Goal: Transaction & Acquisition: Book appointment/travel/reservation

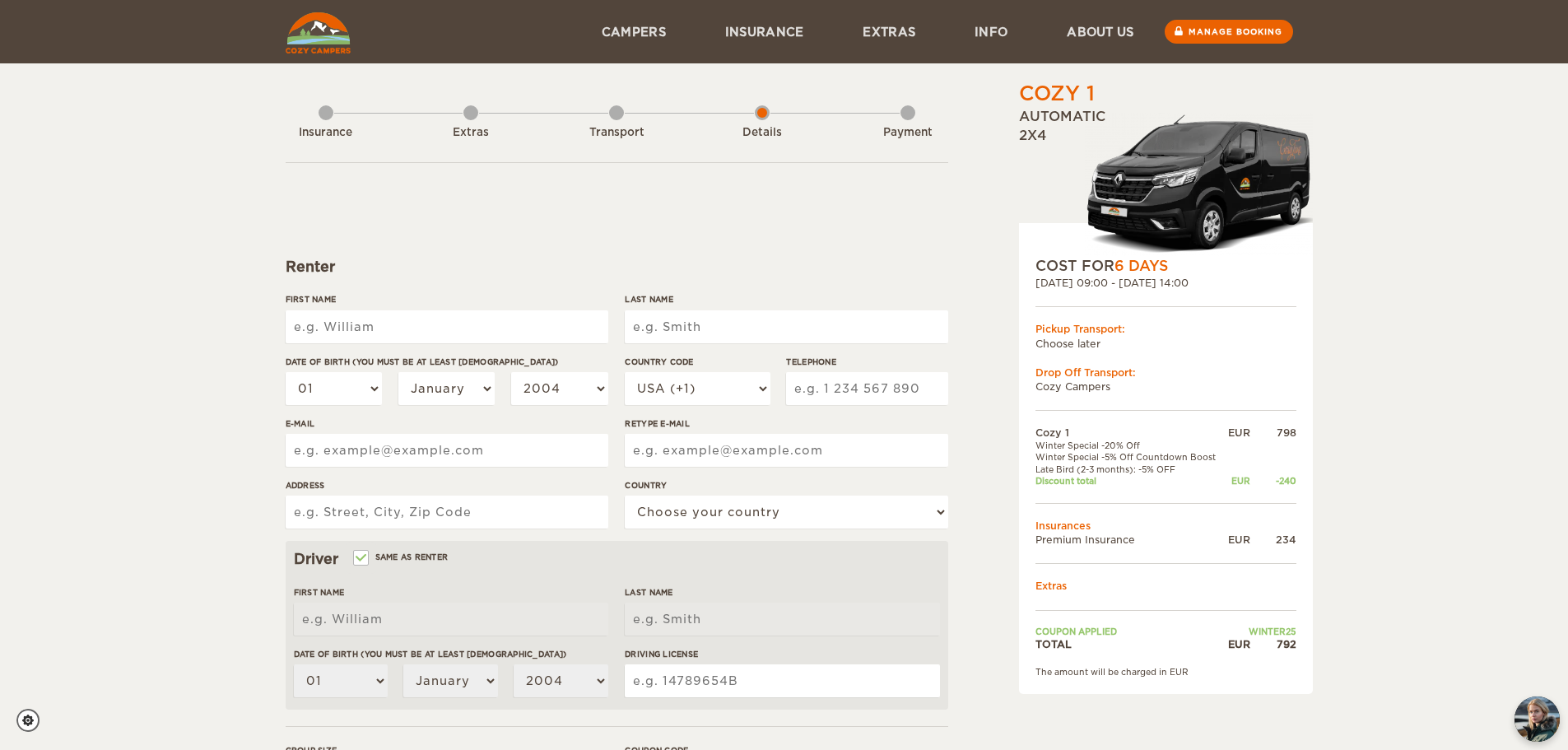
click at [463, 318] on input "First Name" at bounding box center [447, 327] width 323 height 33
type input "Oddom"
type input "[PERSON_NAME]"
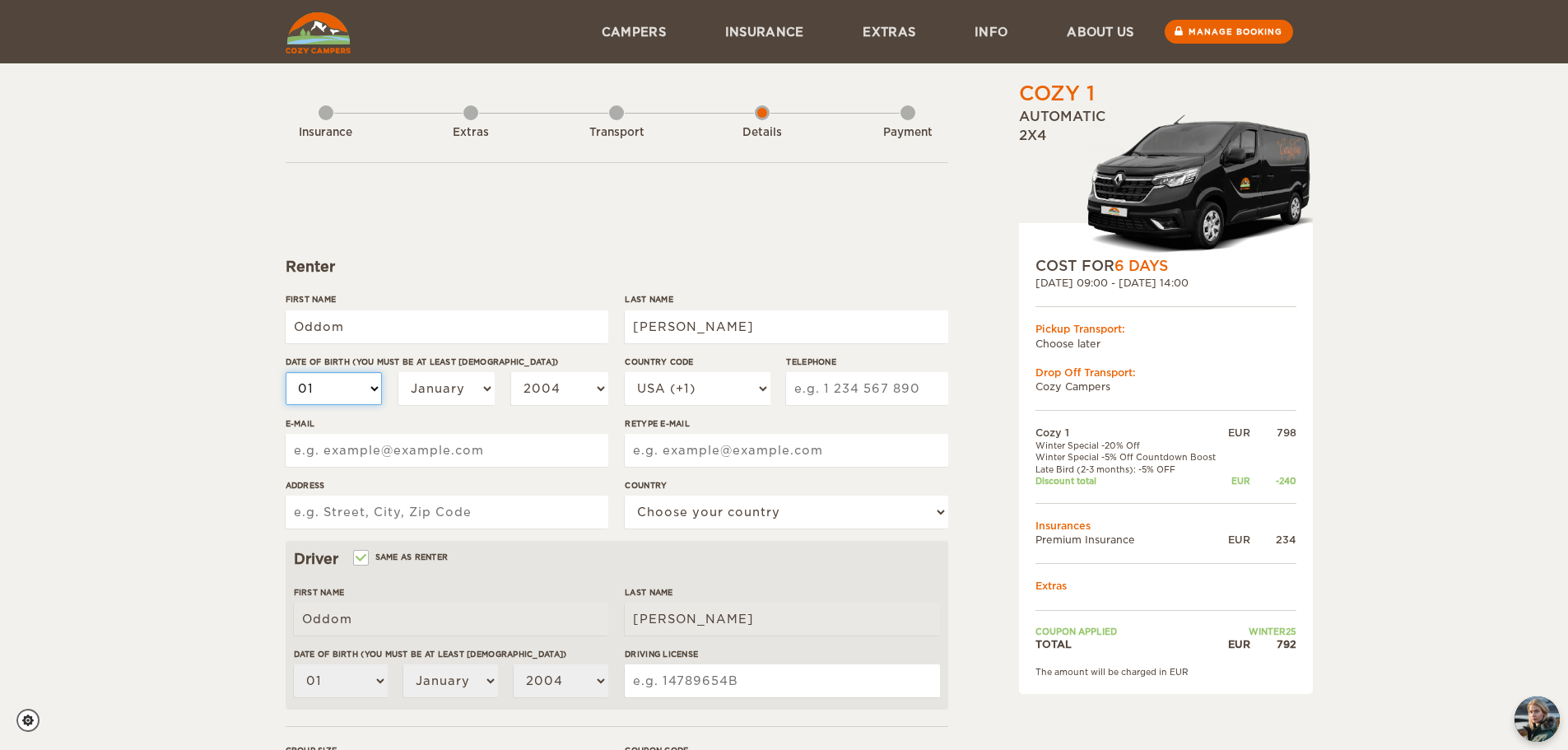
select select "02"
select select "03"
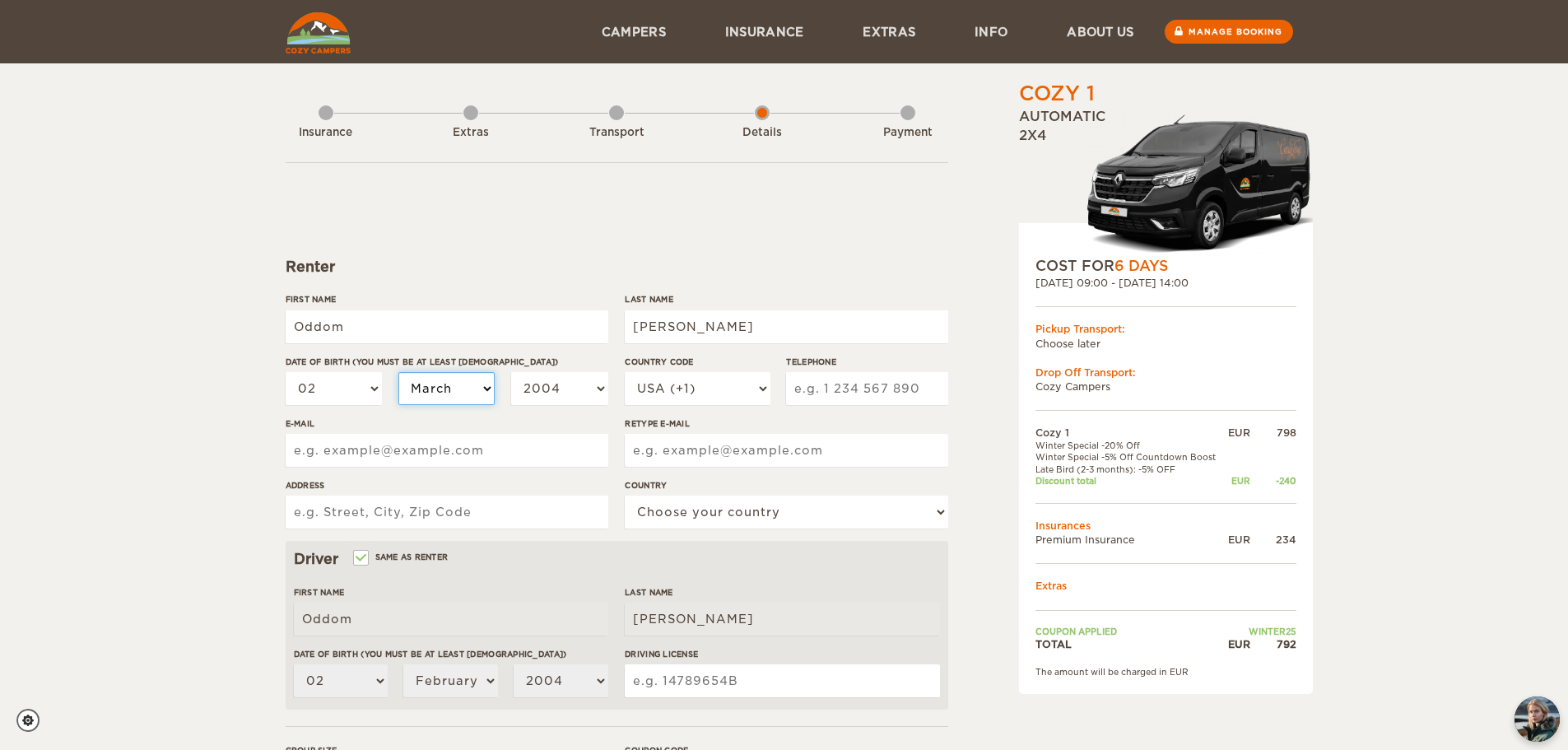
select select "03"
select select "04"
select select "05"
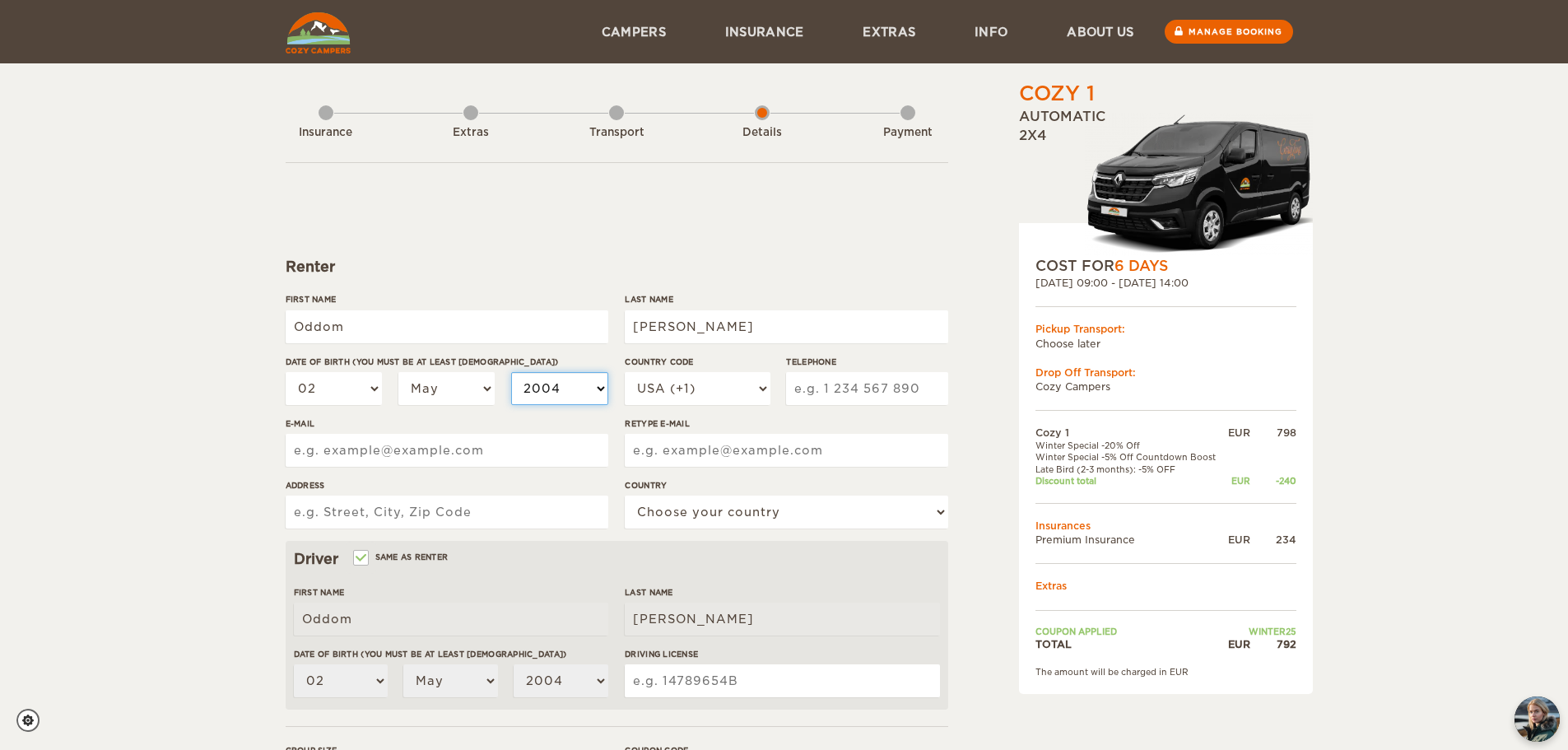
select select "2003"
select select "2002"
select select "2001"
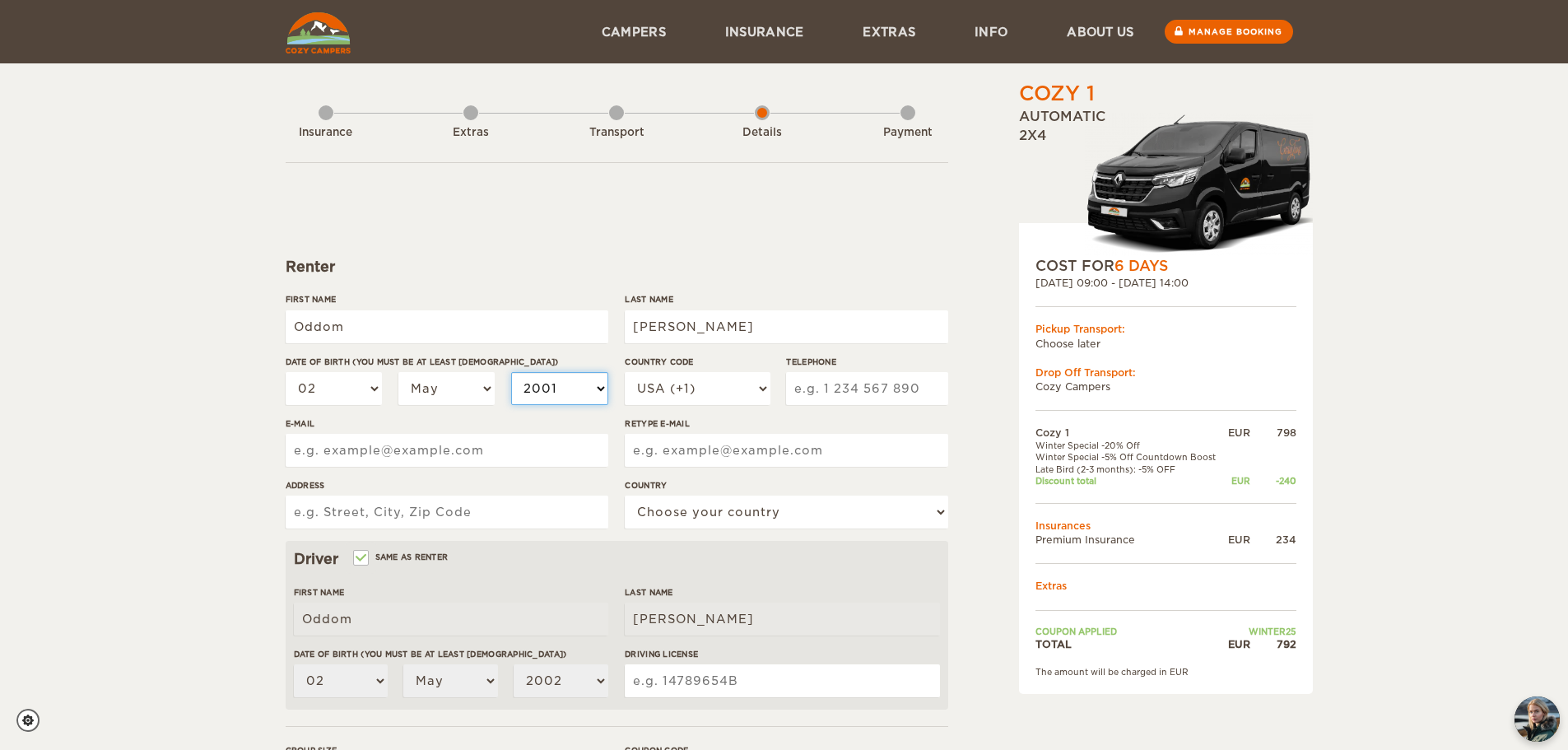
select select "2001"
select select "2000"
select select "1999"
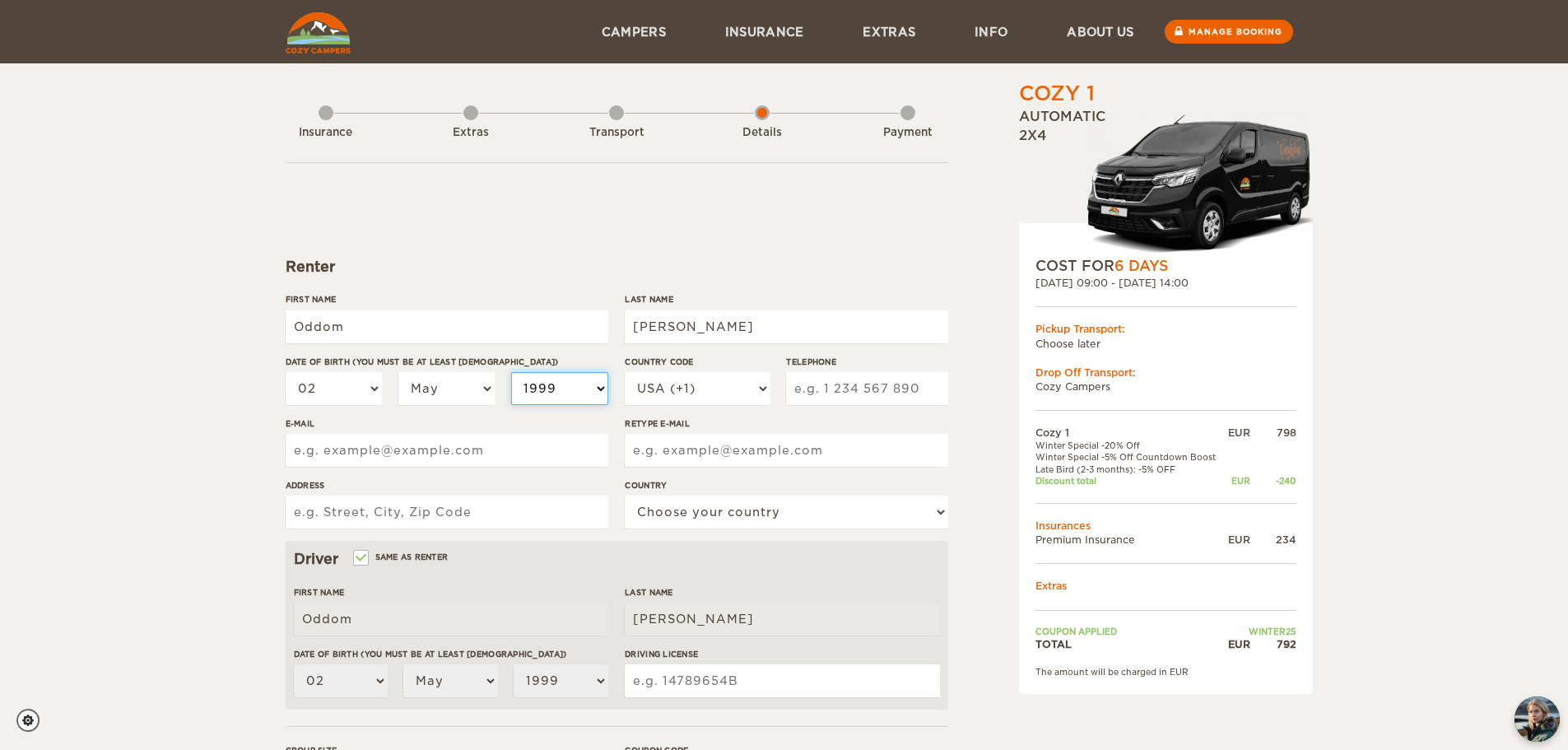
select select "1998"
select select "1997"
select select "1996"
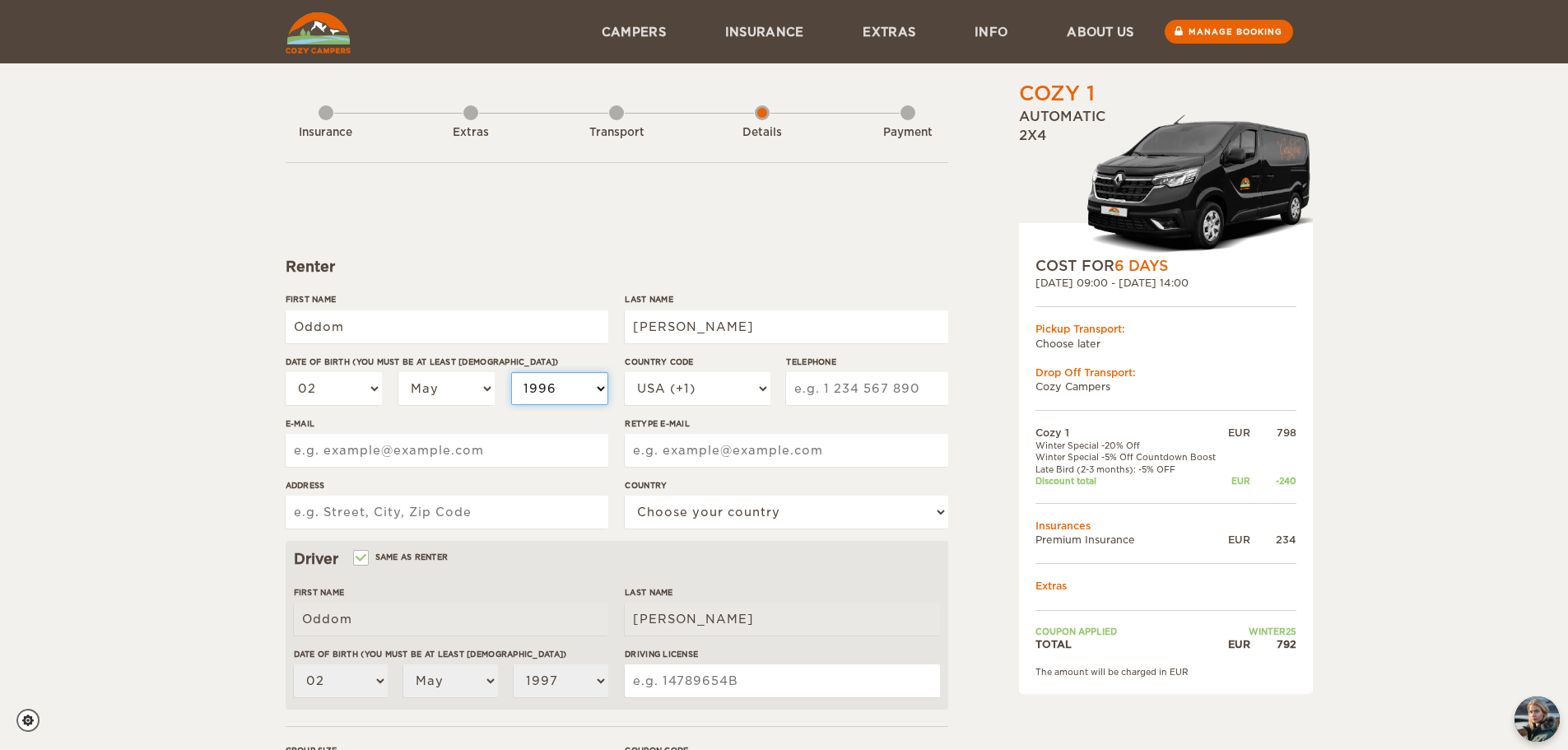
select select "1996"
select select "1995"
select select "1994"
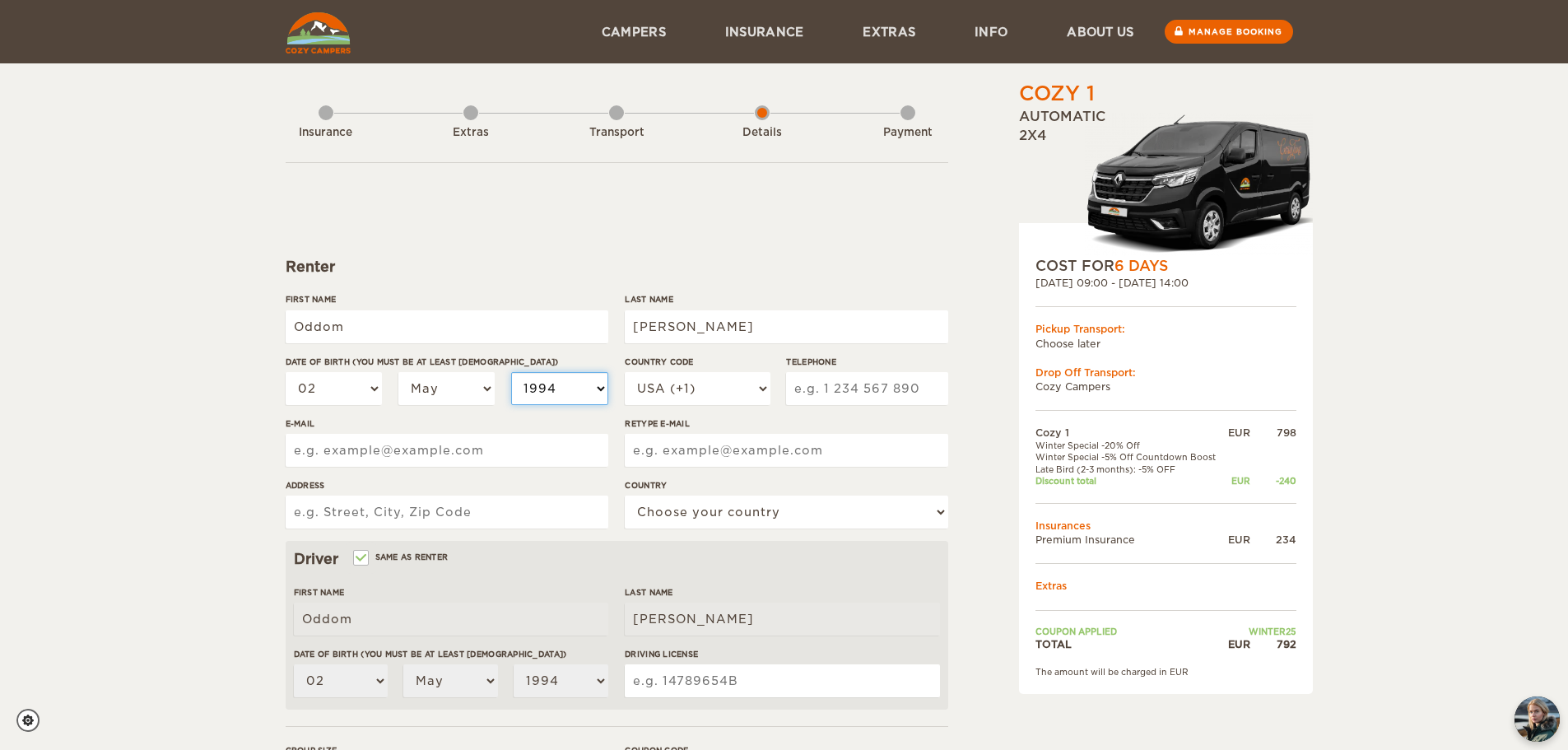
select select "1993"
type input "8434525032"
type input "[EMAIL_ADDRESS][DOMAIN_NAME]"
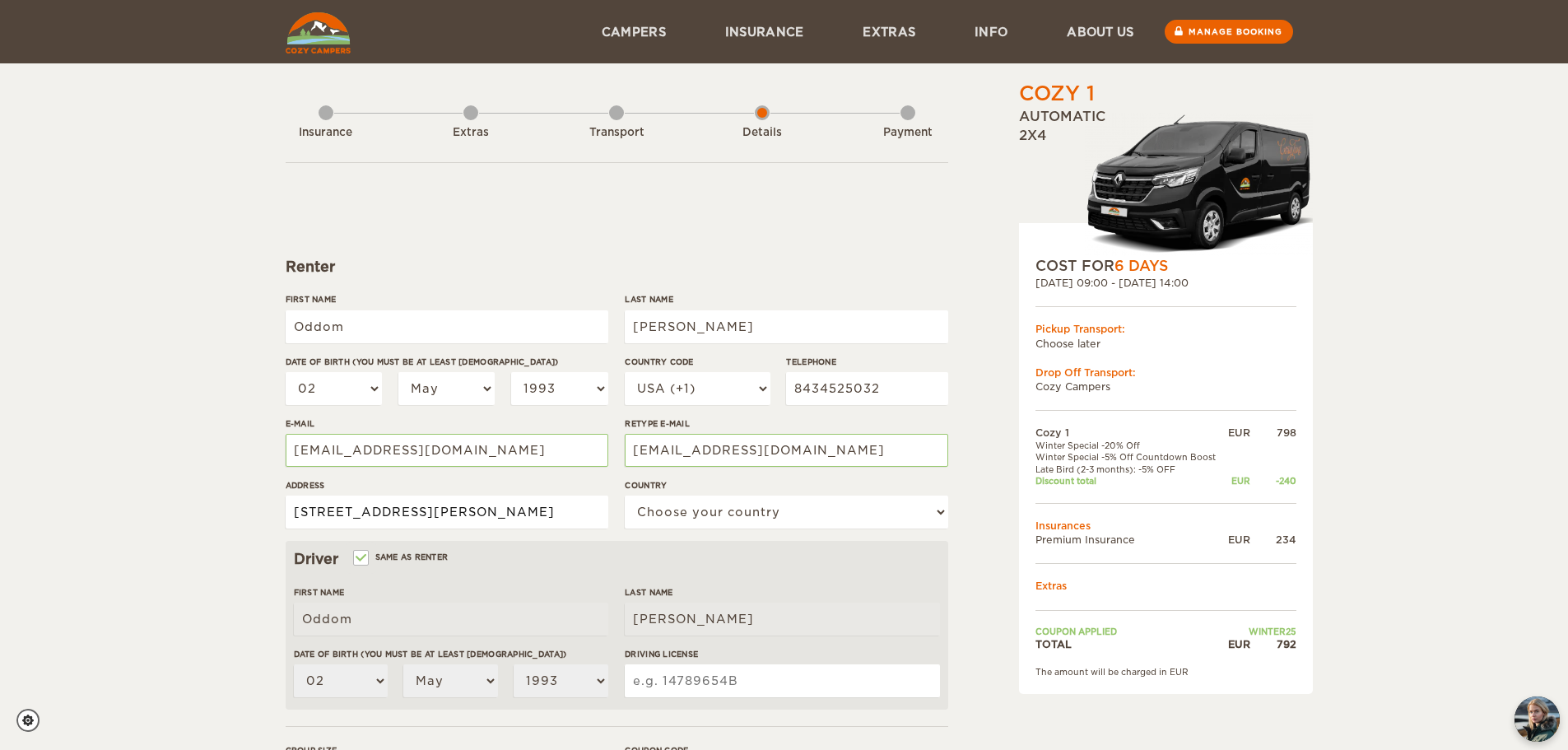
type input "[STREET_ADDRESS][PERSON_NAME]"
select select "222"
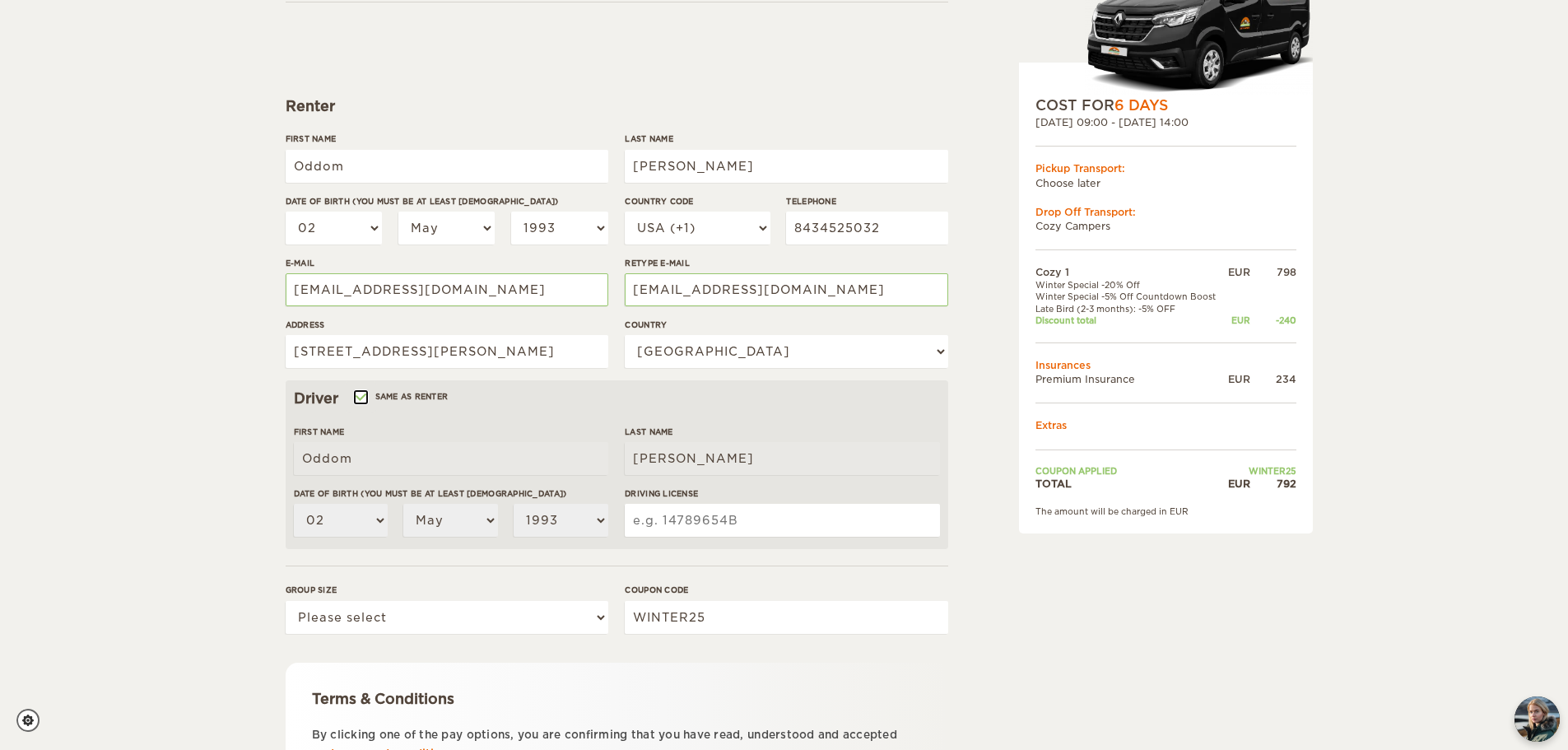
scroll to position [165, 0]
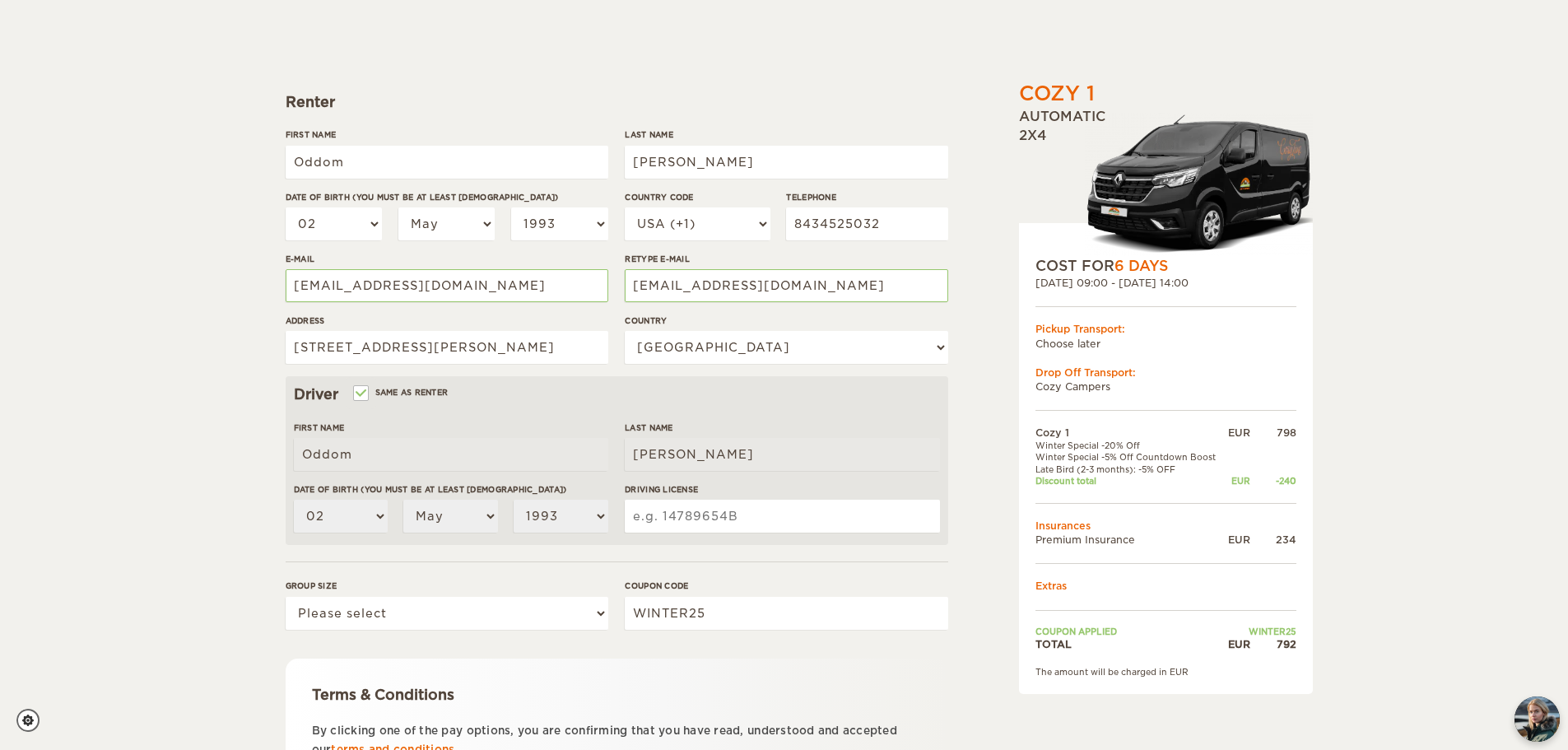
click at [793, 510] on input "Driving License" at bounding box center [782, 516] width 314 height 33
type input "101818772"
click at [390, 602] on select "Please select 1 2" at bounding box center [447, 614] width 323 height 33
click at [346, 691] on div "Terms & Conditions" at bounding box center [616, 694] width 610 height 20
click at [355, 610] on select "Please select 1 2" at bounding box center [447, 614] width 323 height 33
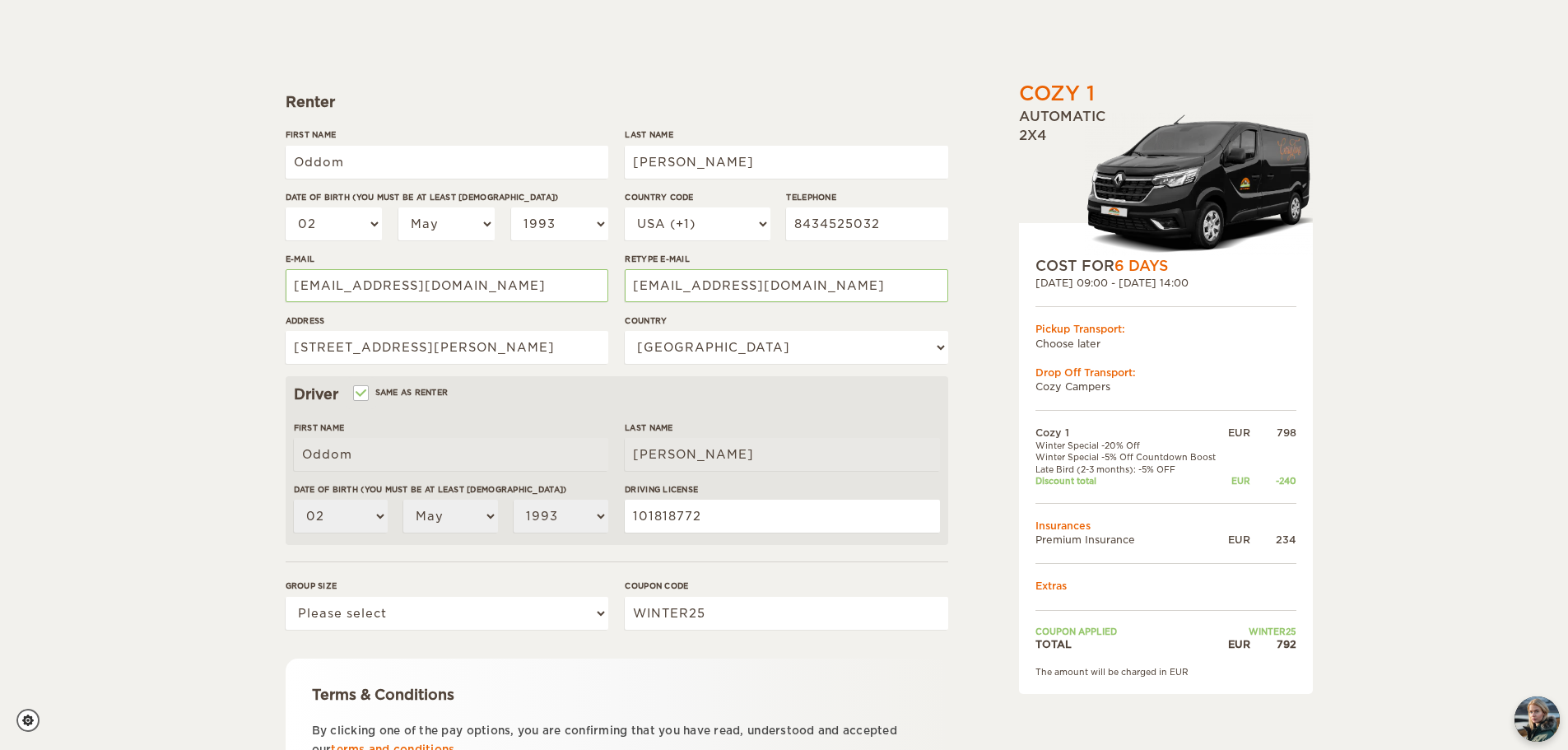
click at [325, 691] on div "Terms & Conditions" at bounding box center [616, 694] width 610 height 20
click at [374, 617] on select "Please select 1 2" at bounding box center [447, 614] width 323 height 33
select select "2"
click at [285, 597] on select "Please select 1 2" at bounding box center [447, 614] width 323 height 33
click at [252, 625] on div "Cozy 1 Expand Collapse Total 792 EUR Automatic 2x4 COST FOR 6 Days [DATE] 09:00…" at bounding box center [784, 370] width 1568 height 1070
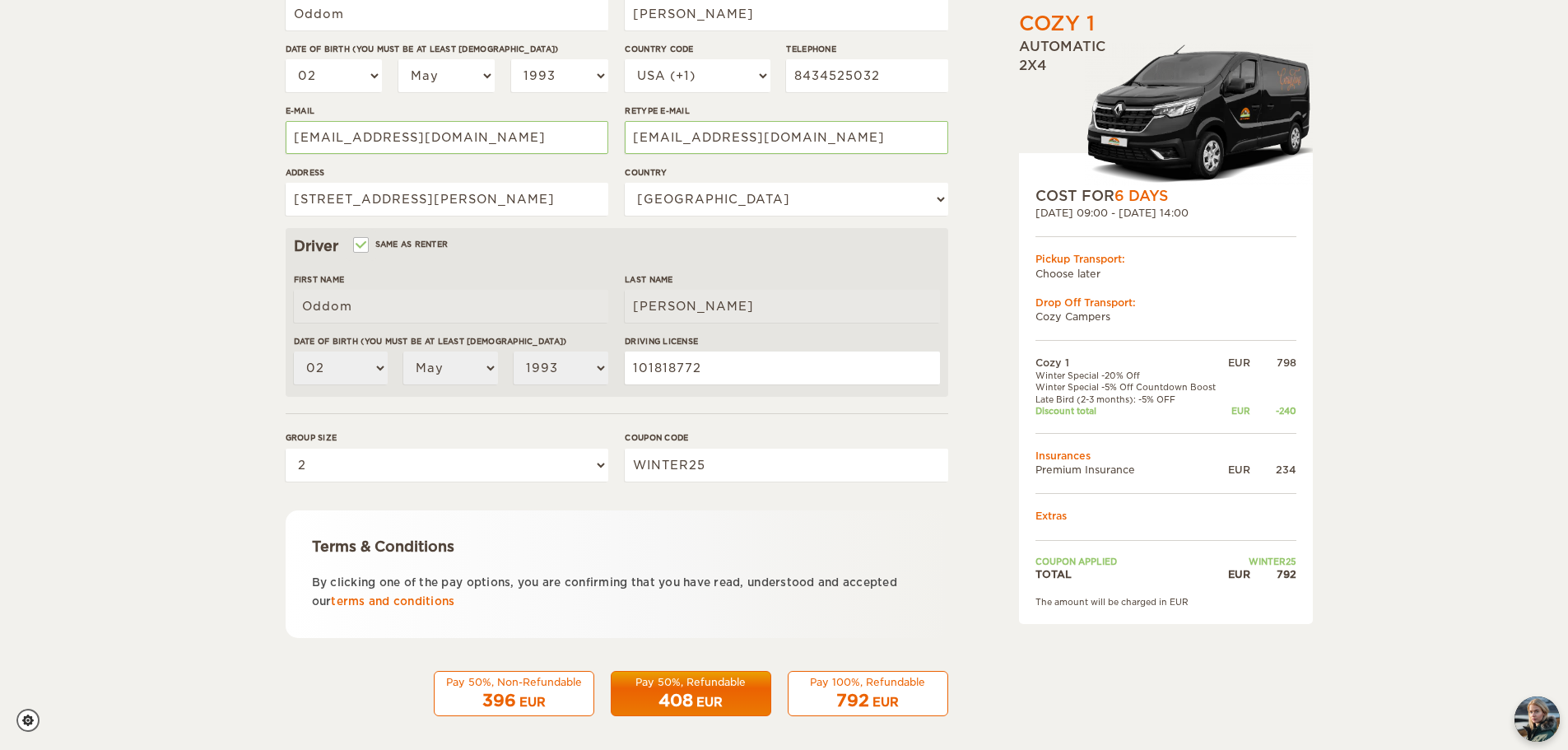
scroll to position [320, 0]
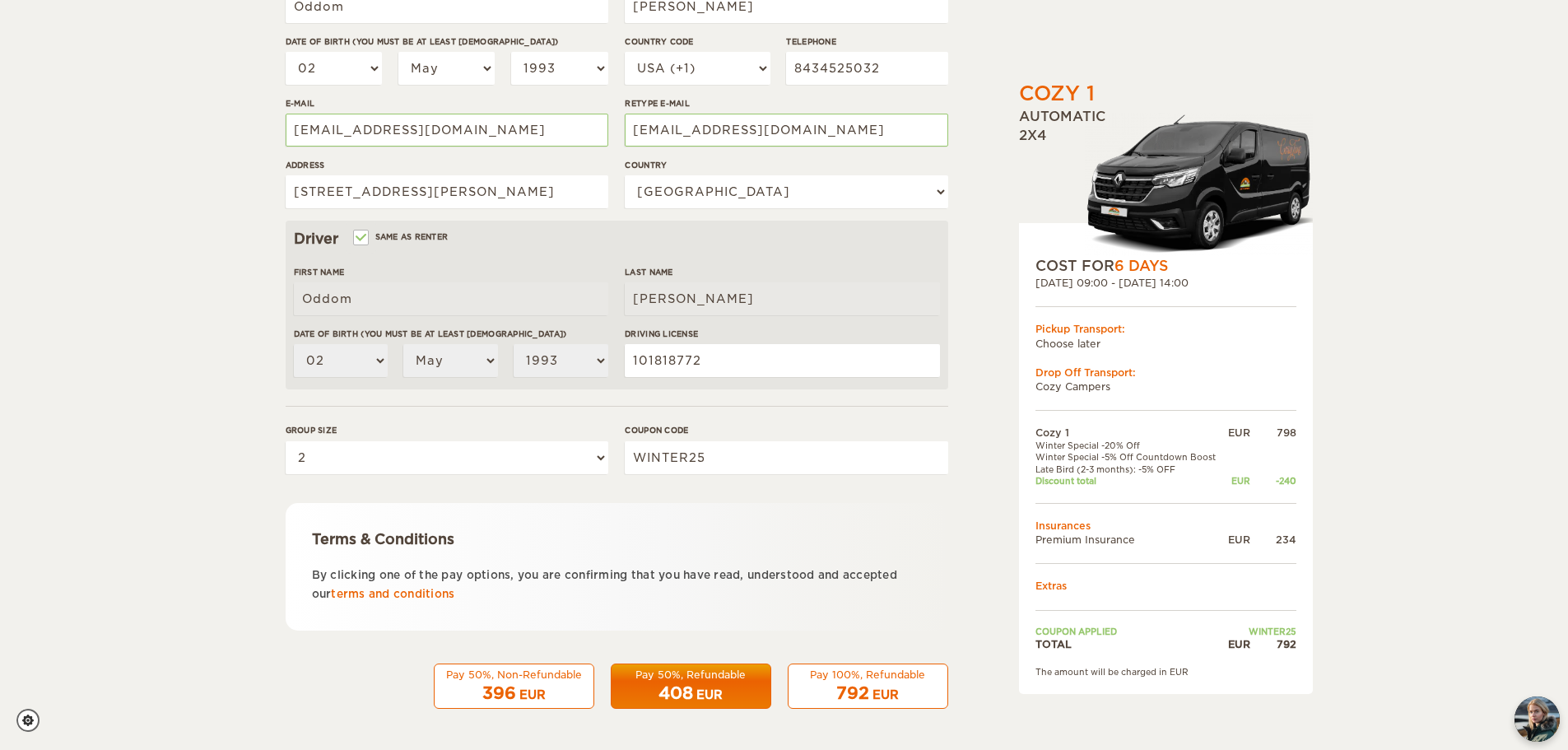
click at [901, 681] on div "Pay 100%, Refundable" at bounding box center [868, 674] width 139 height 14
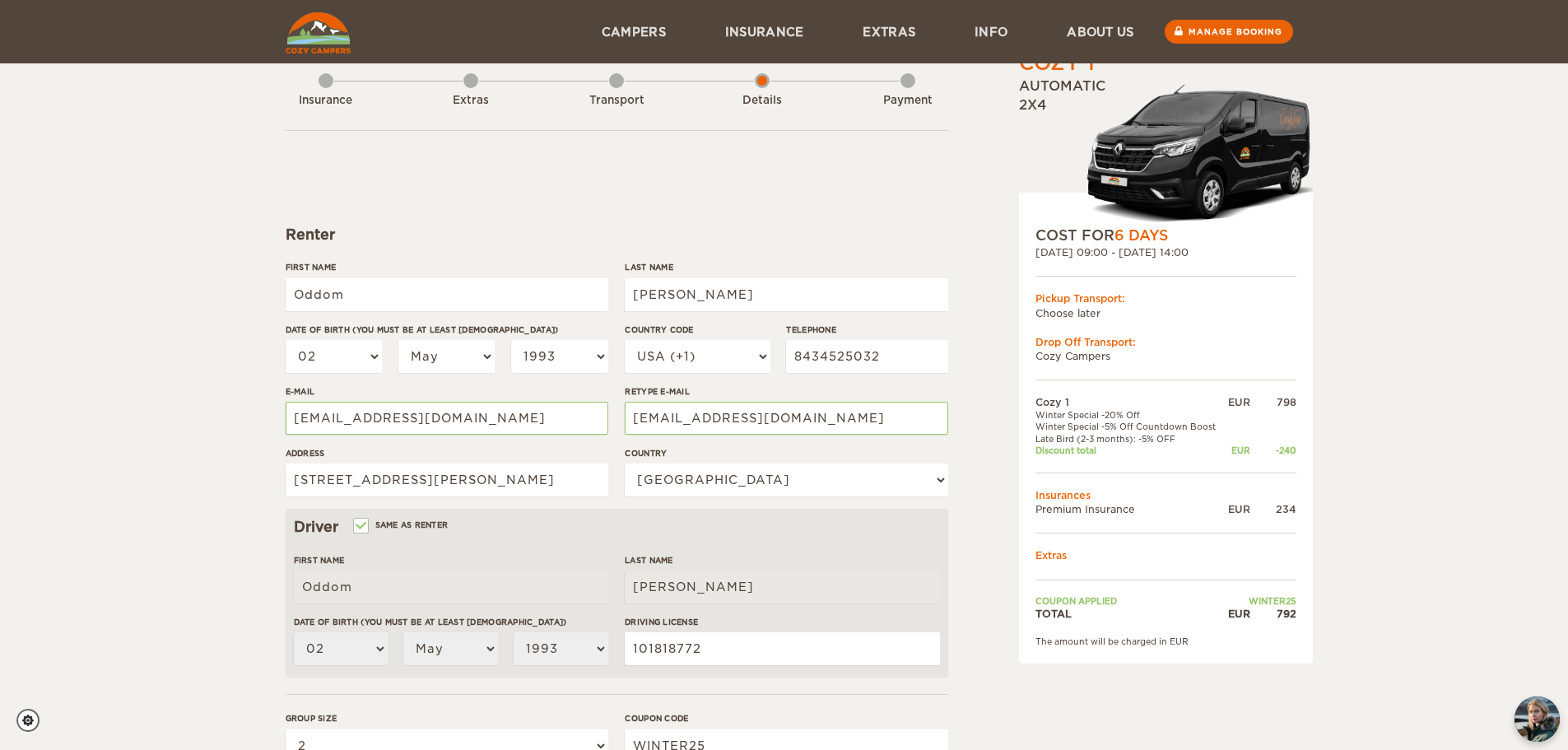
scroll to position [0, 0]
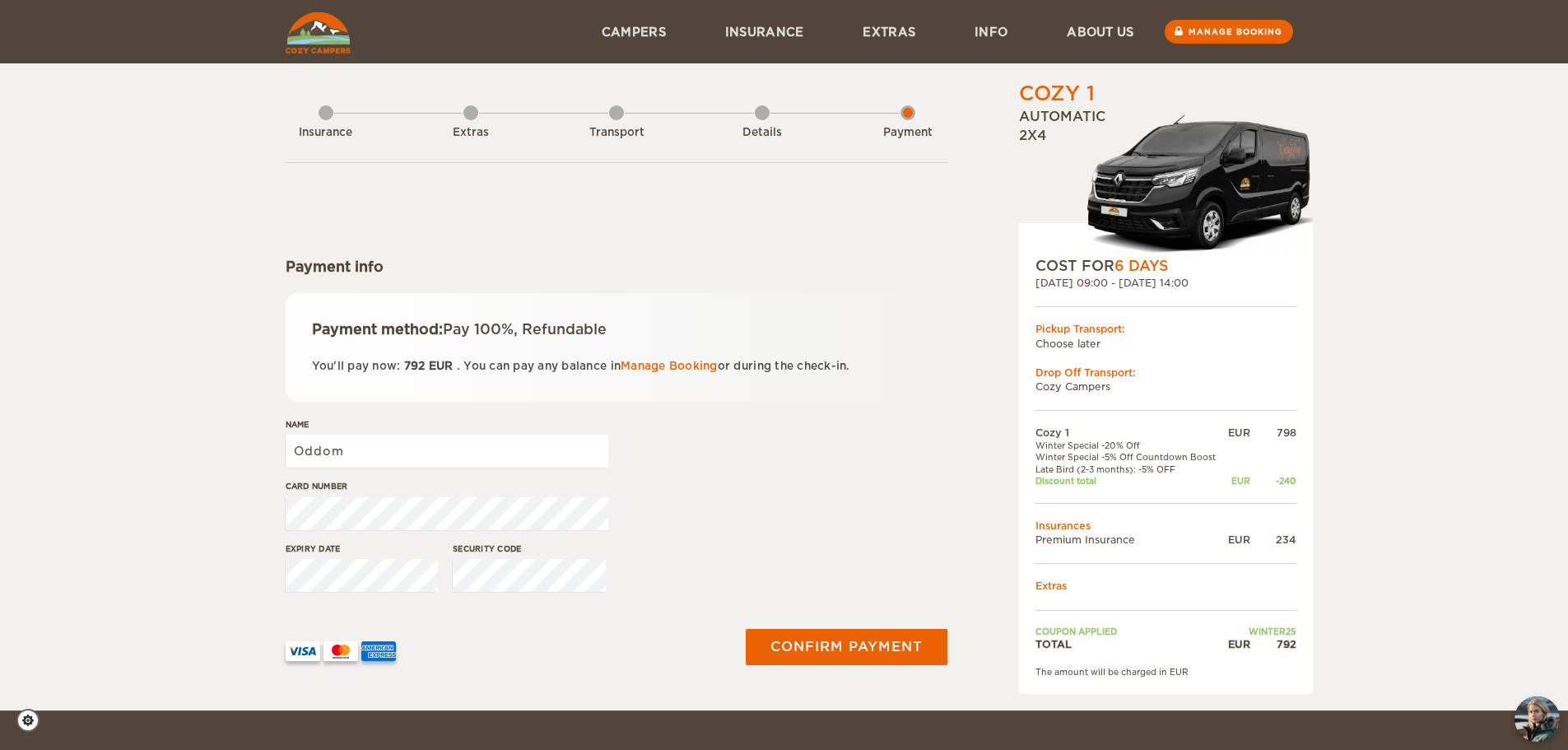
click at [327, 113] on div "Insurance" at bounding box center [325, 129] width 15 height 66
click at [503, 115] on div "Insurance Extras Transport Details Payment" at bounding box center [616, 122] width 662 height 83
